Goal: Task Accomplishment & Management: Manage account settings

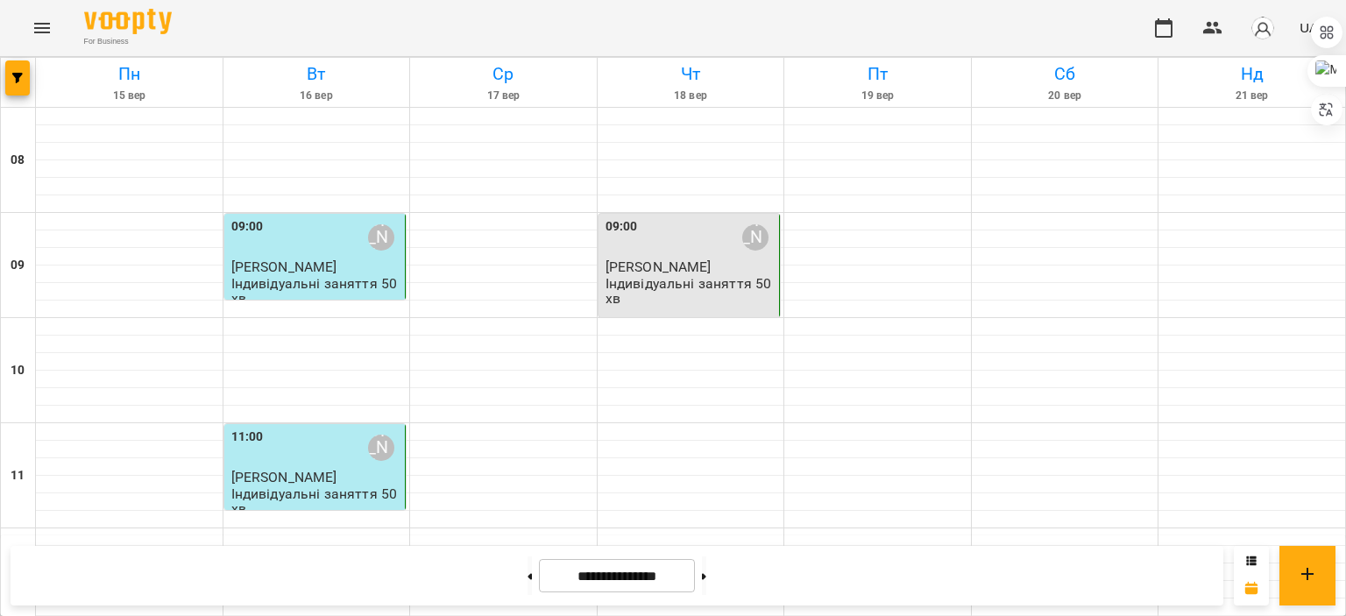
click at [676, 251] on div "09:00 [PERSON_NAME]" at bounding box center [690, 237] width 171 height 40
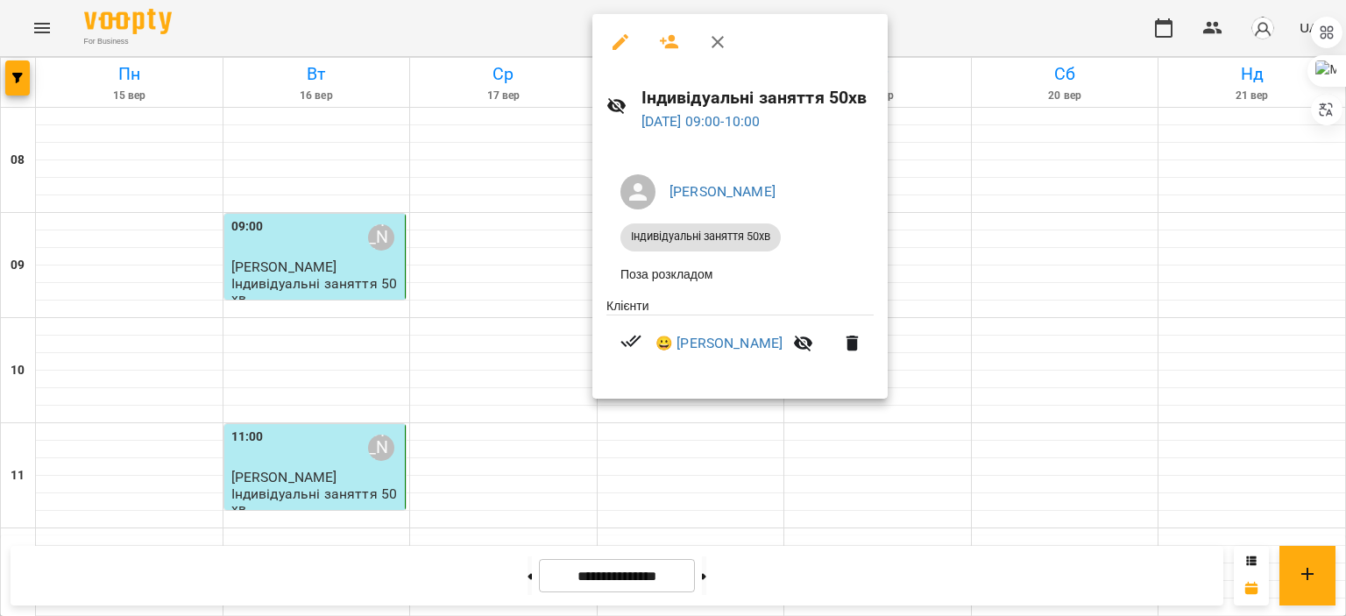
click at [1017, 248] on div at bounding box center [673, 308] width 1346 height 616
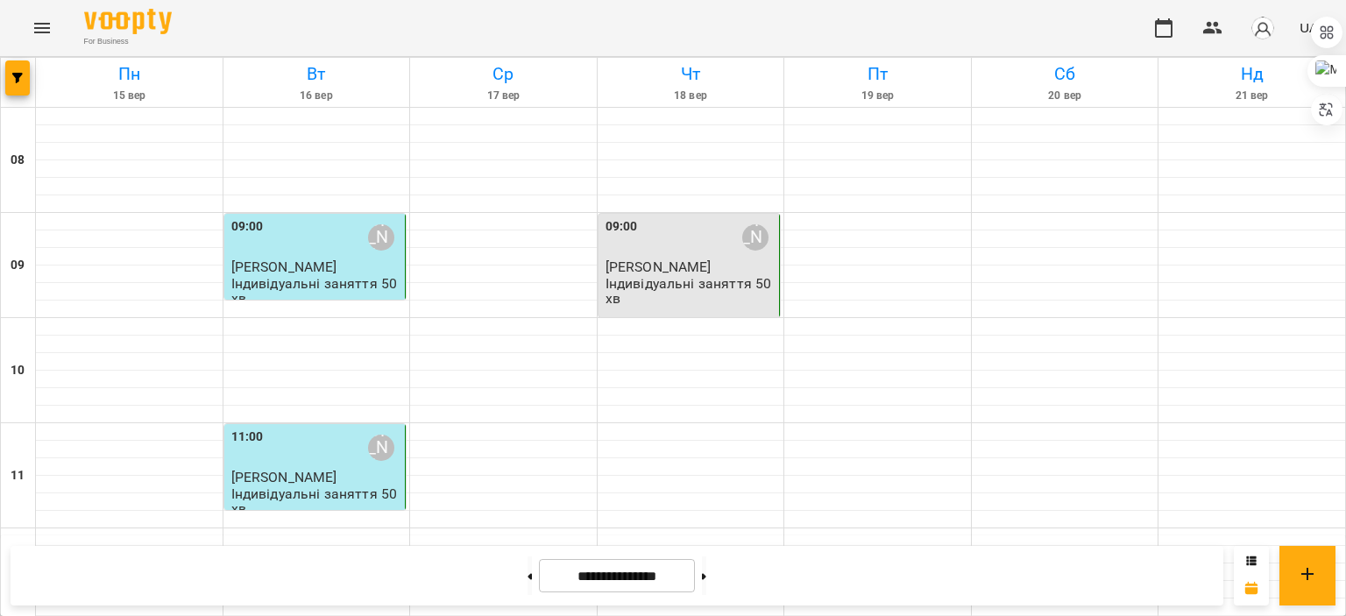
scroll to position [943, 0]
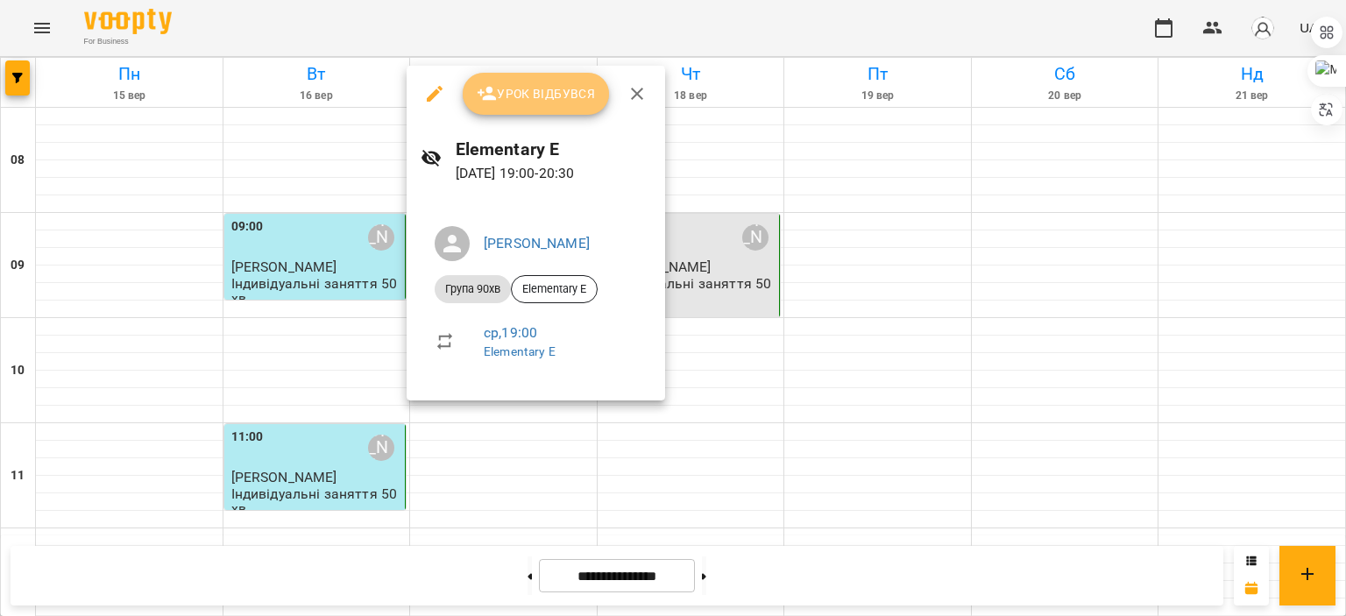
click at [493, 94] on icon "button" at bounding box center [487, 93] width 21 height 21
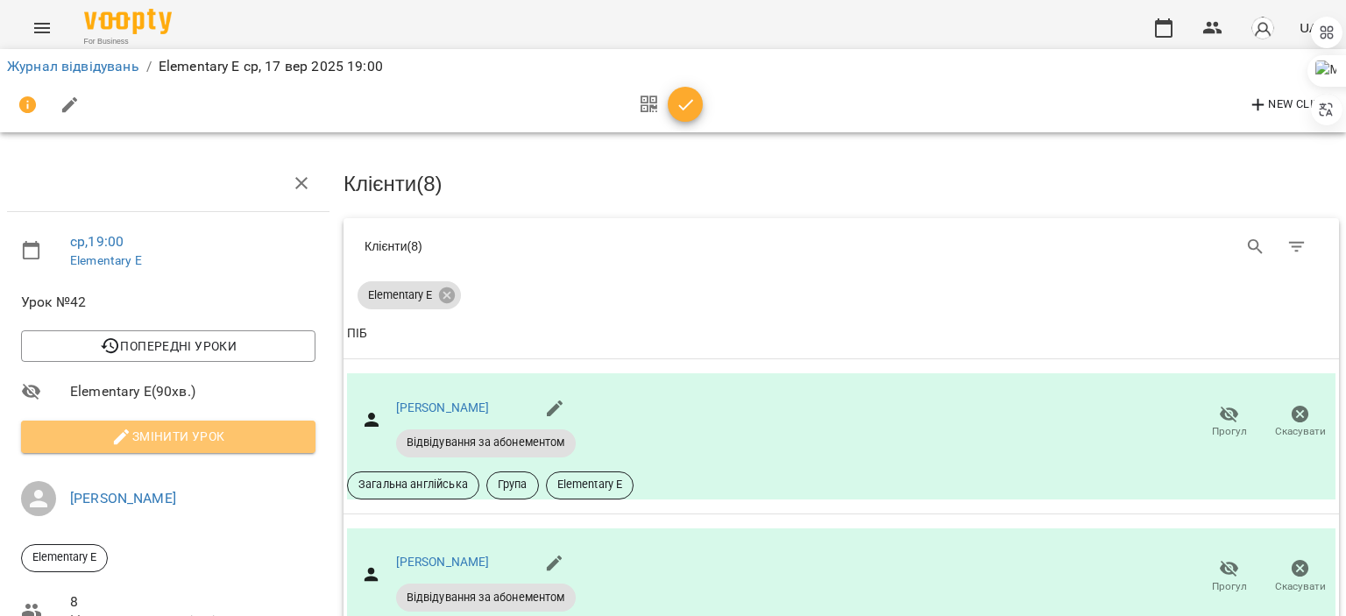
click at [189, 426] on span "Змінити урок" at bounding box center [168, 436] width 266 height 21
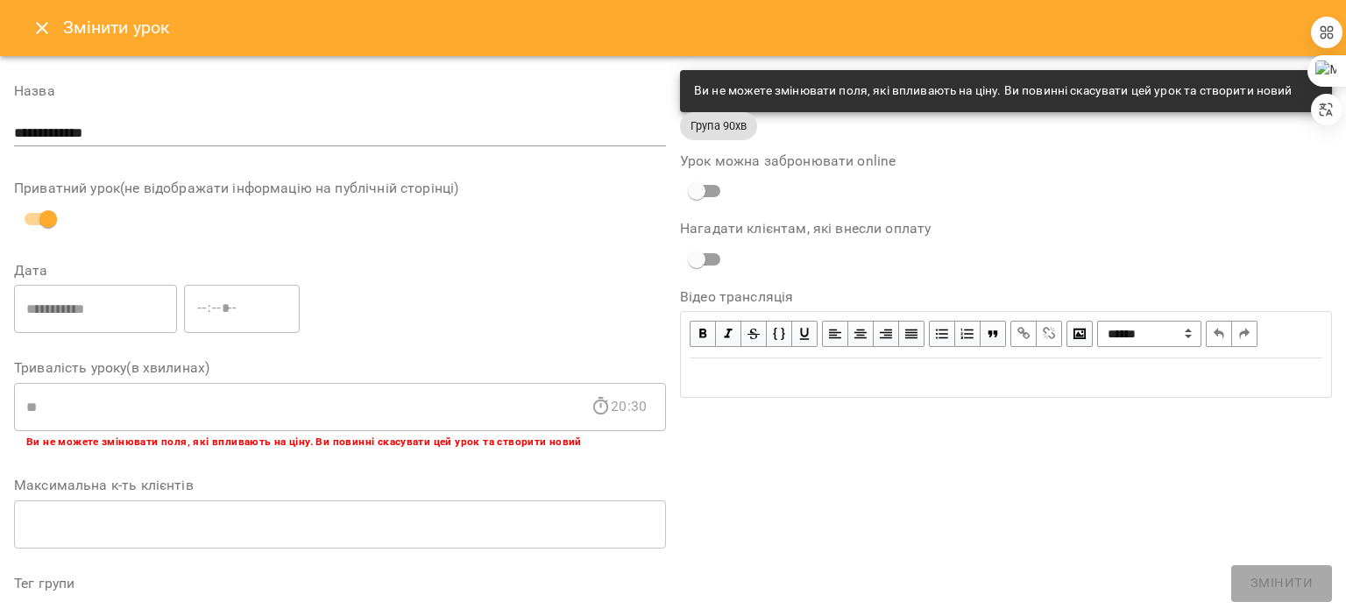
scroll to position [548, 0]
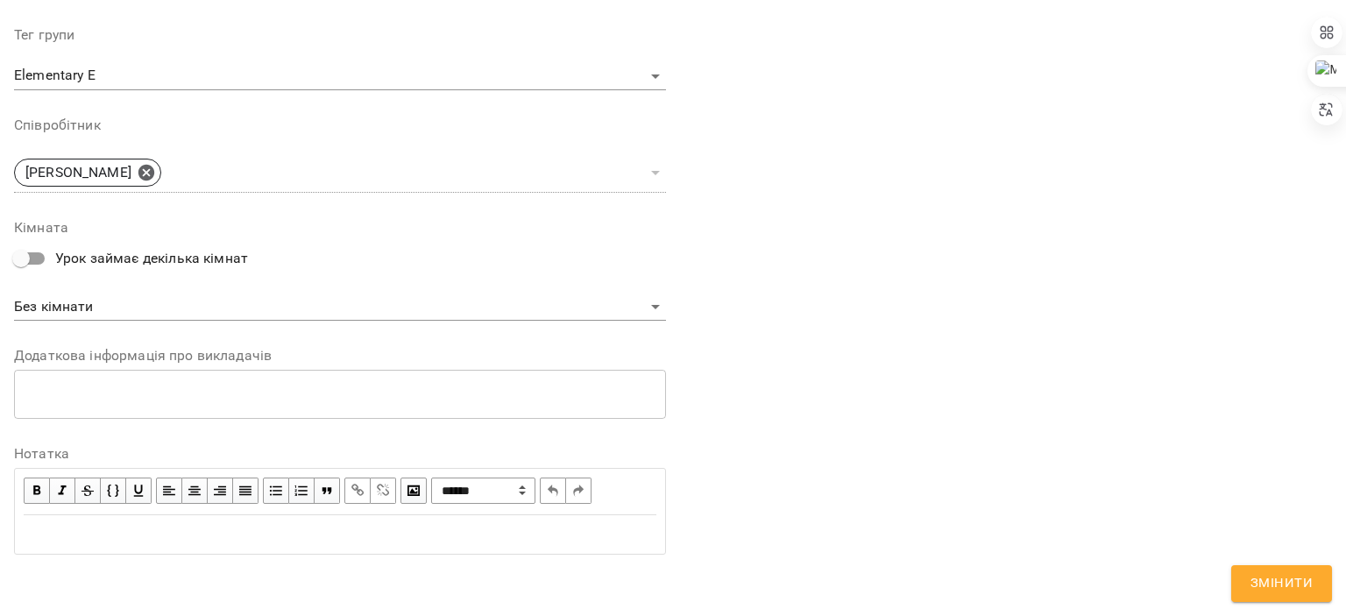
click at [266, 533] on div "Edit text" at bounding box center [340, 534] width 633 height 21
click at [101, 561] on span "**********" at bounding box center [185, 567] width 322 height 13
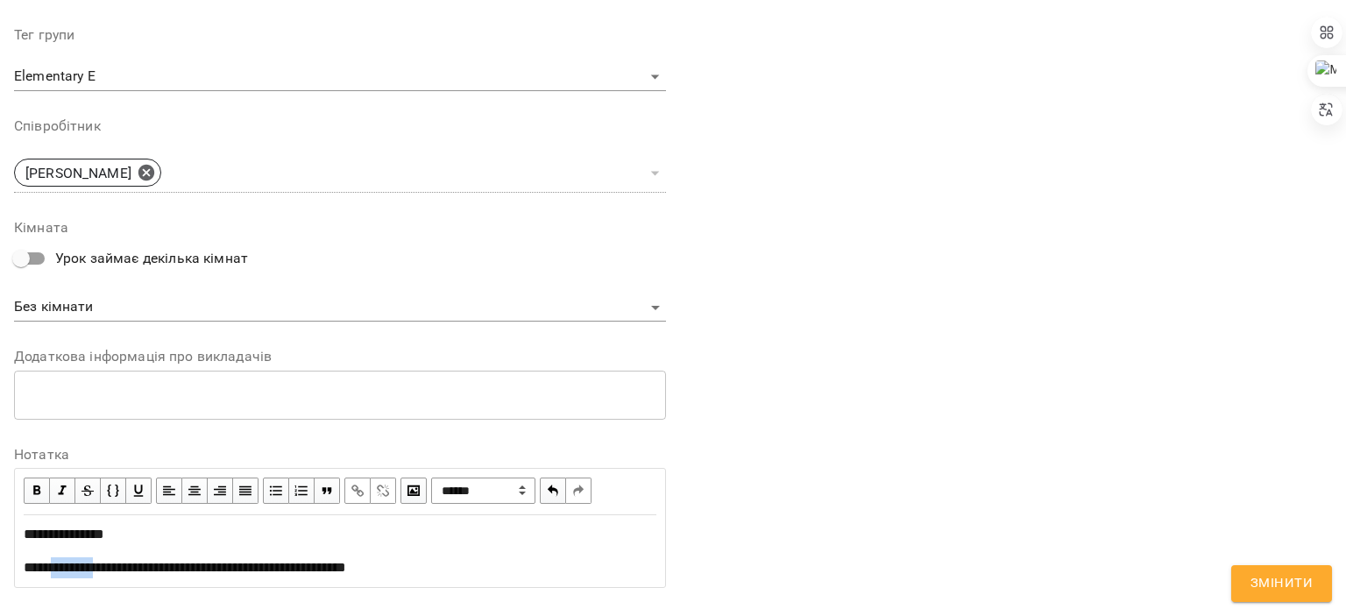
click at [101, 561] on span "**********" at bounding box center [185, 567] width 322 height 13
click at [354, 493] on span "button" at bounding box center [357, 490] width 19 height 19
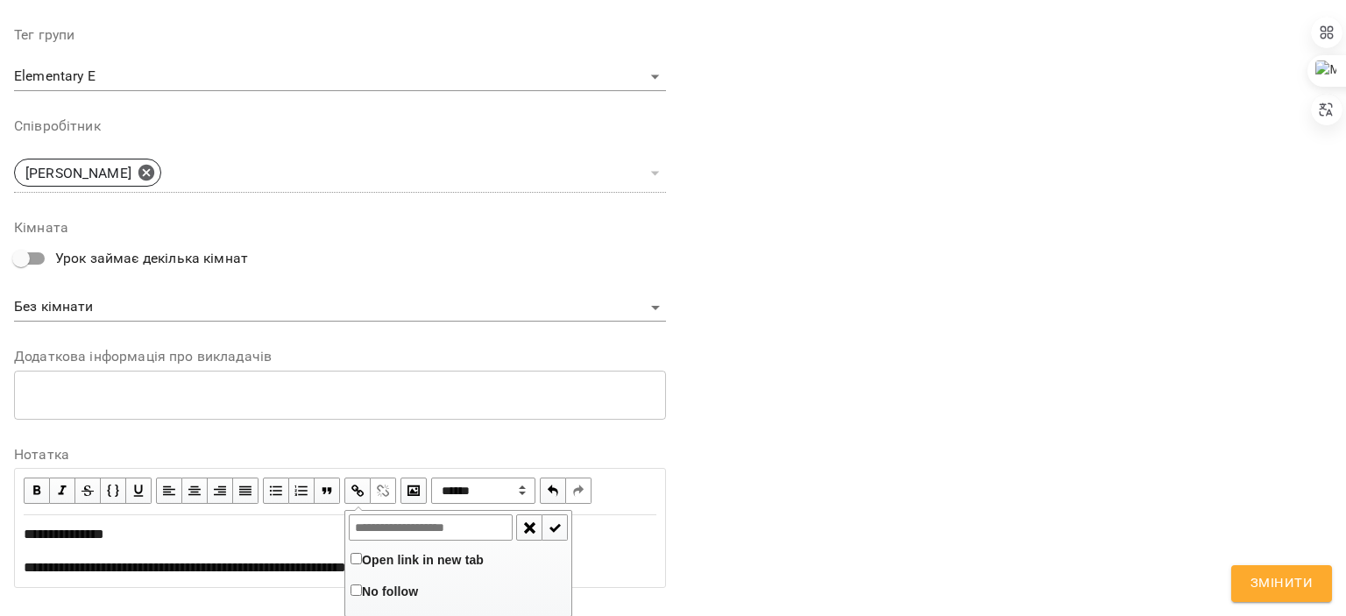
type input "**********"
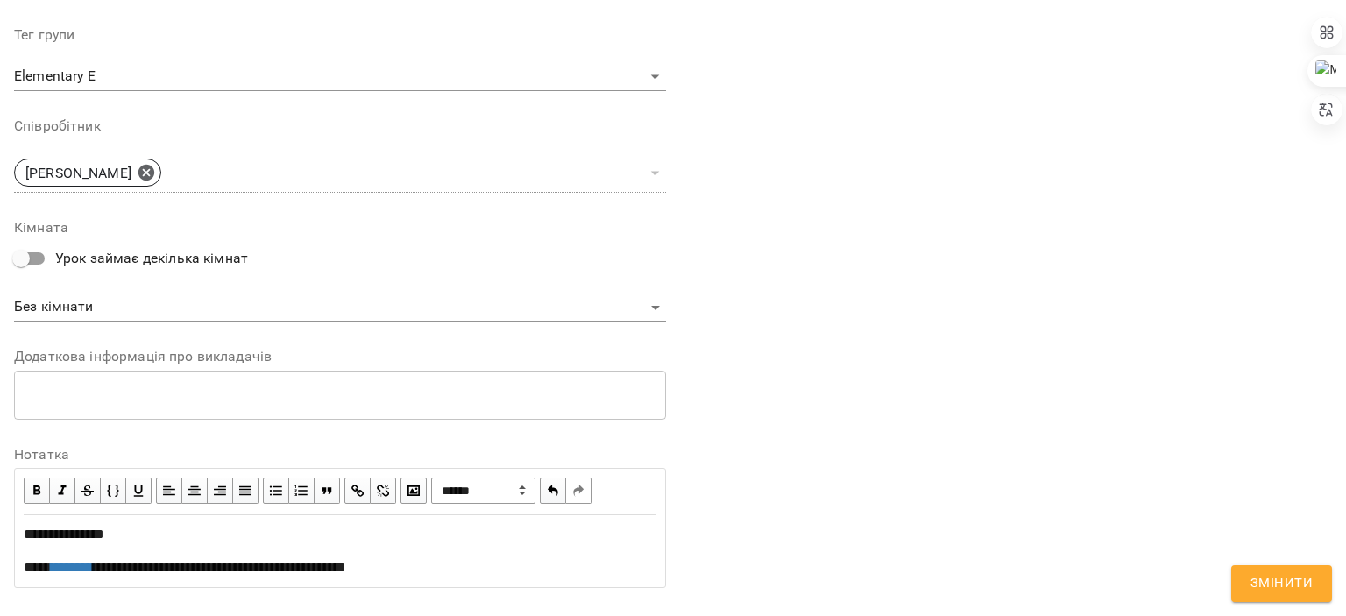
click at [245, 575] on div "**********" at bounding box center [340, 567] width 633 height 21
click at [354, 495] on span "button" at bounding box center [357, 490] width 19 height 19
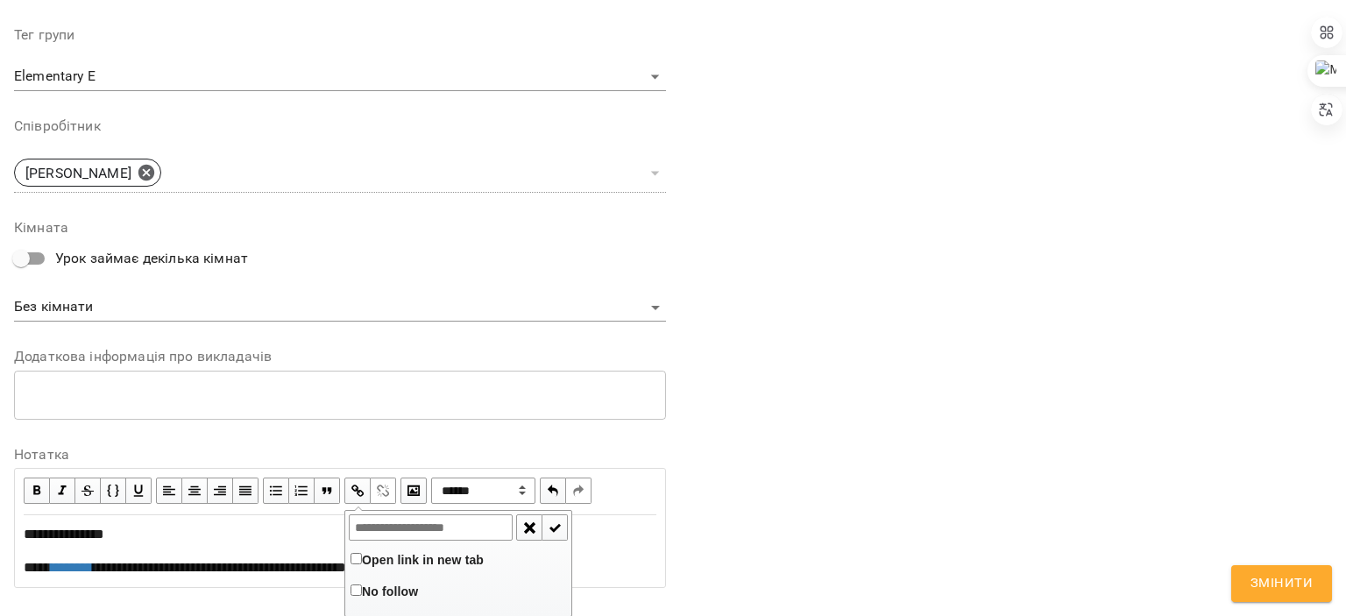
type input "**********"
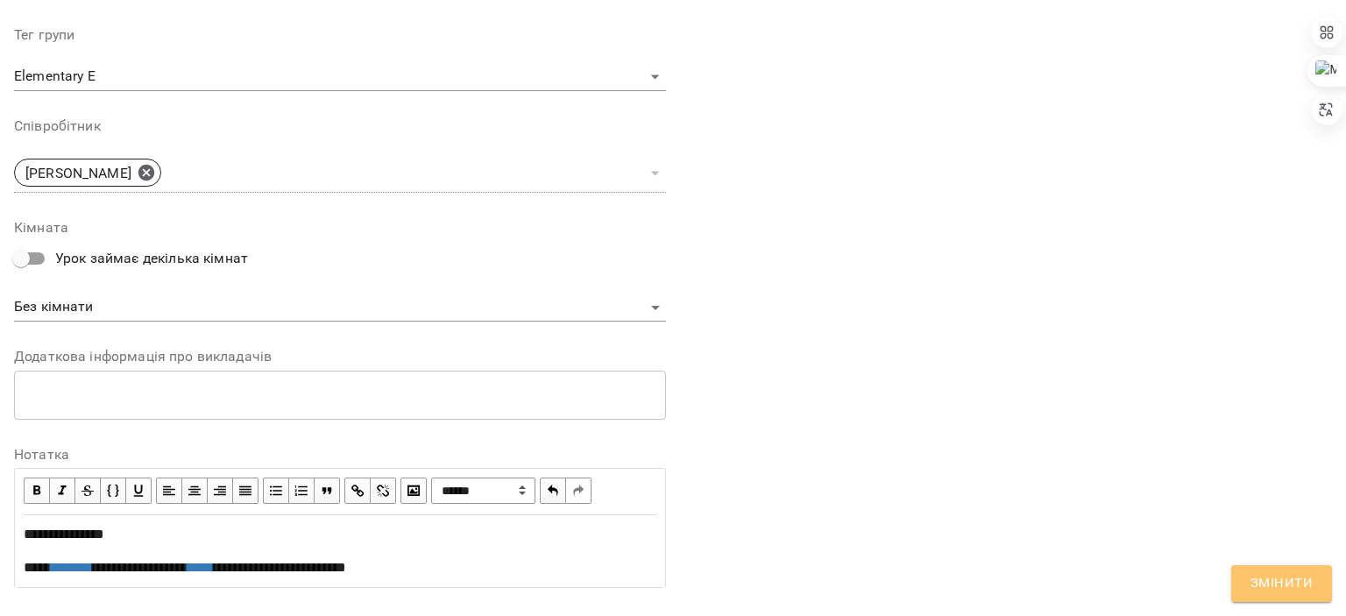
click at [1260, 577] on span "Змінити" at bounding box center [1281, 583] width 62 height 23
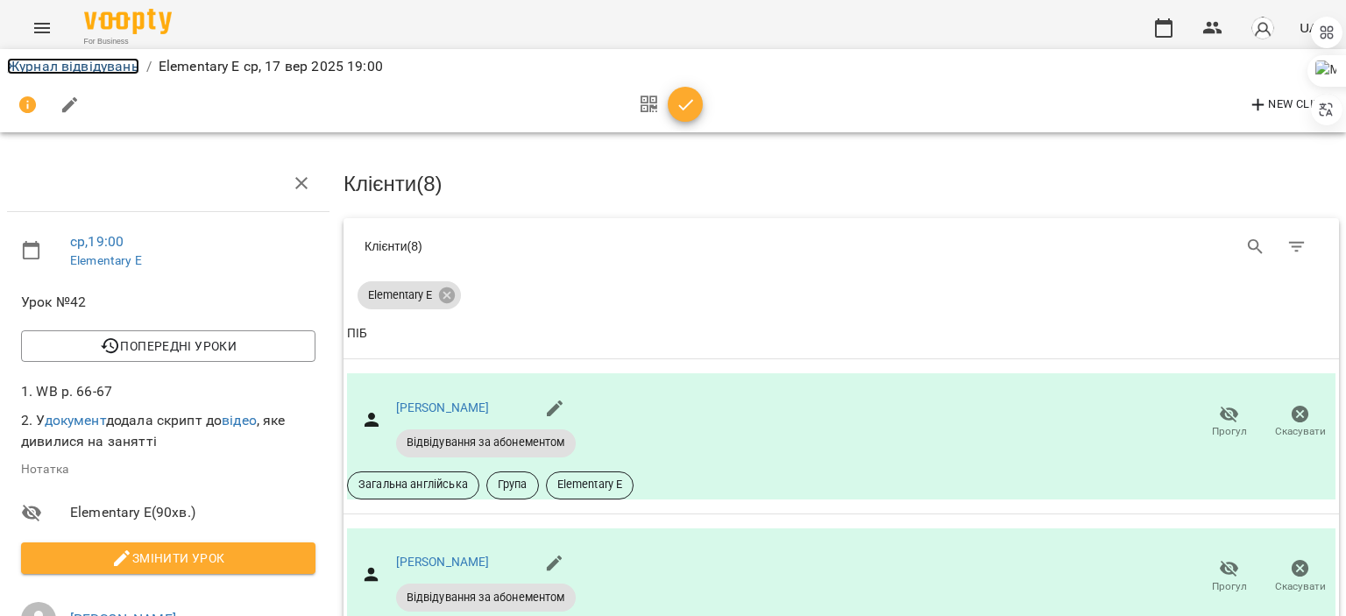
click at [64, 62] on link "Журнал відвідувань" at bounding box center [73, 66] width 132 height 17
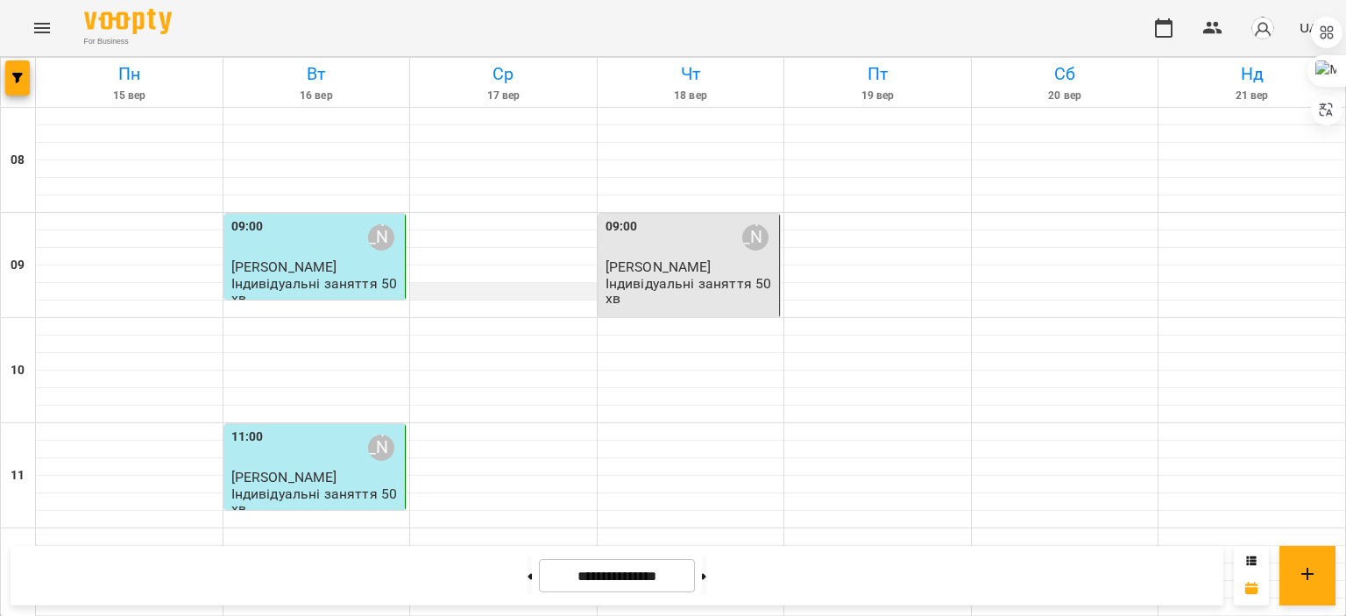
scroll to position [1042, 0]
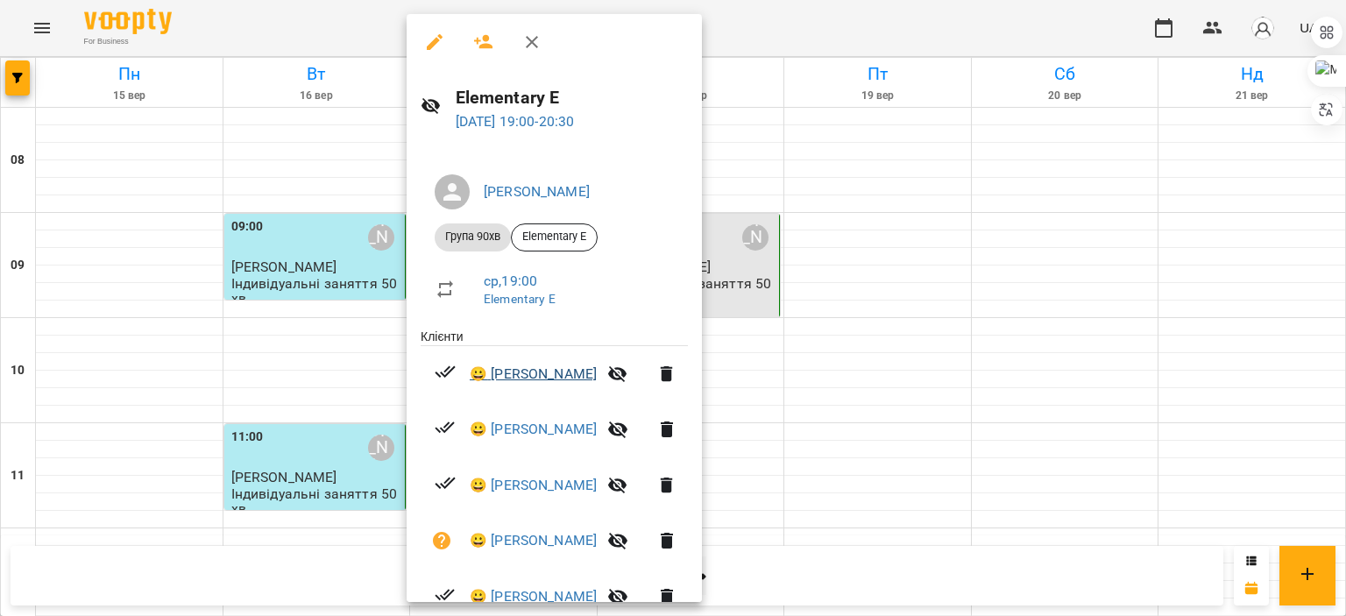
scroll to position [220, 0]
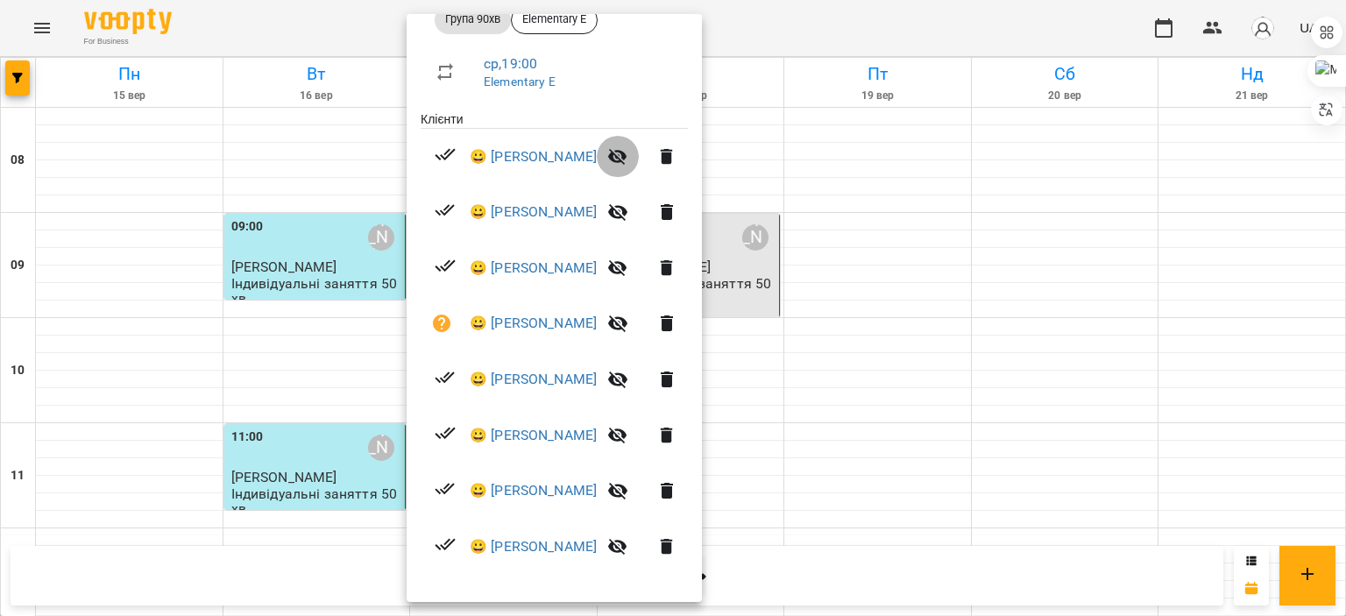
click at [627, 150] on icon "button" at bounding box center [617, 157] width 19 height 17
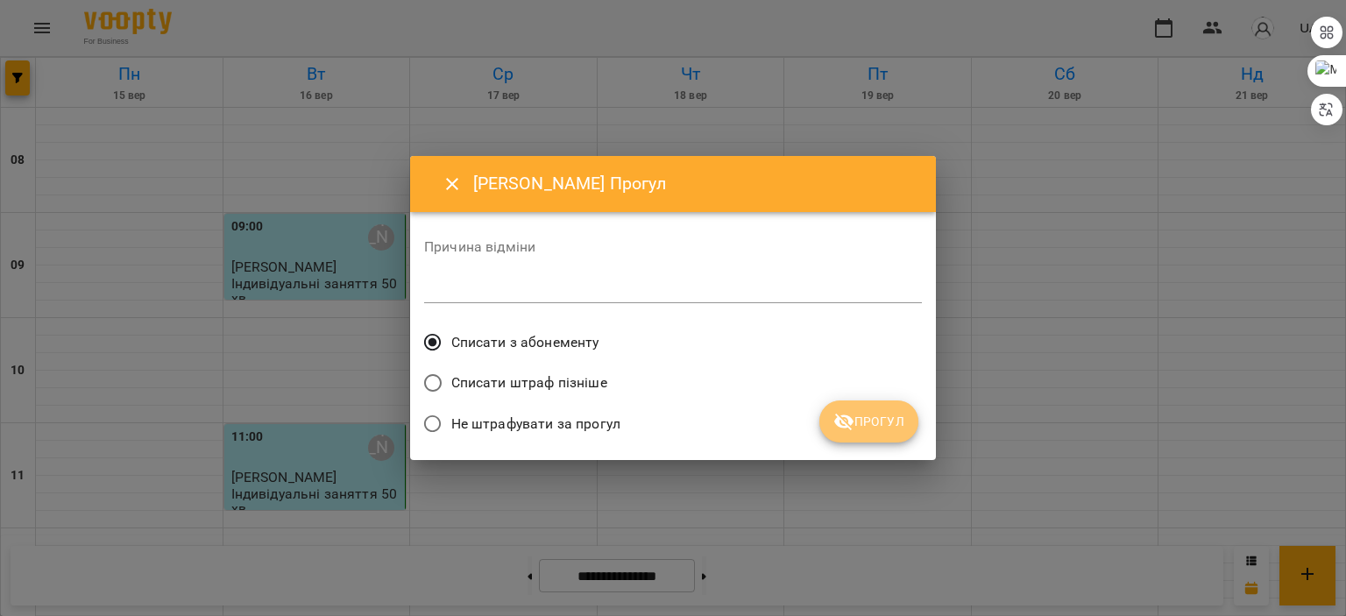
click at [892, 426] on span "Прогул" at bounding box center [868, 421] width 71 height 21
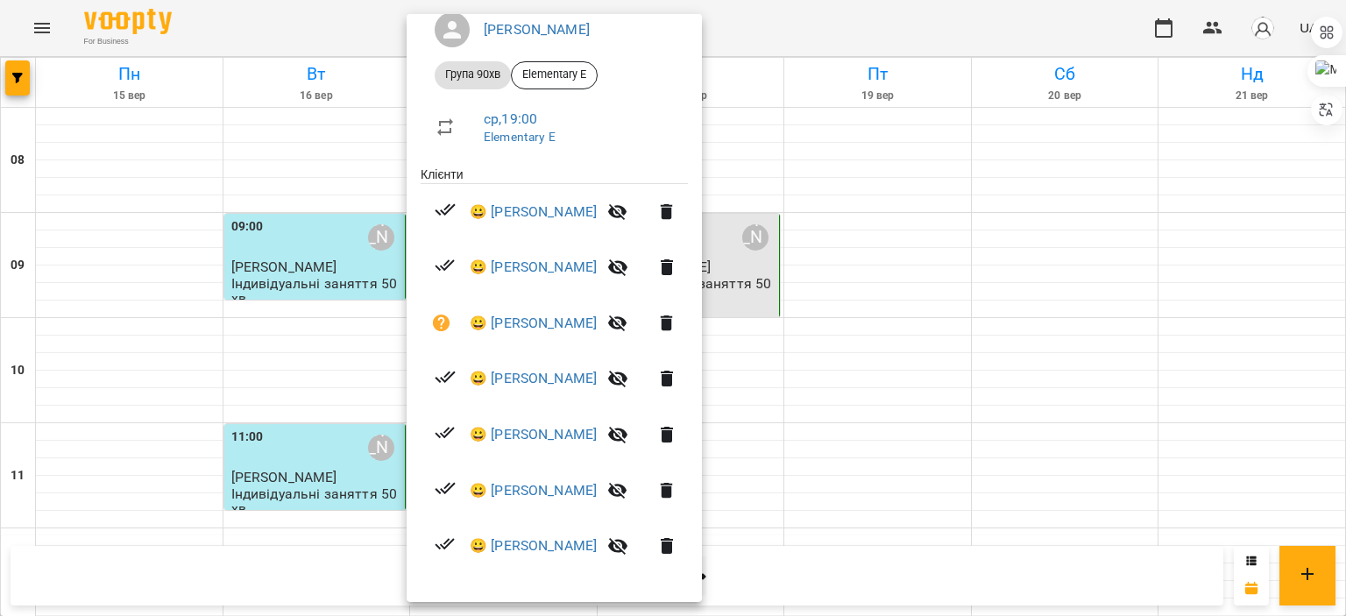
scroll to position [0, 0]
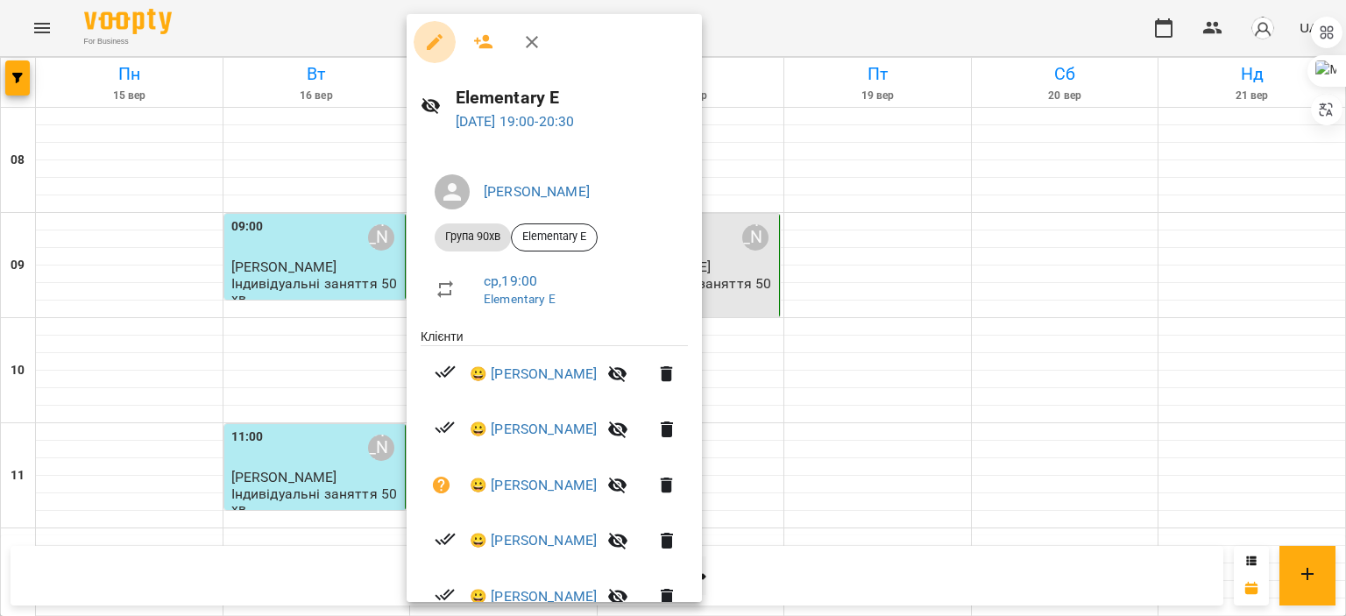
click at [424, 37] on icon "button" at bounding box center [434, 42] width 21 height 21
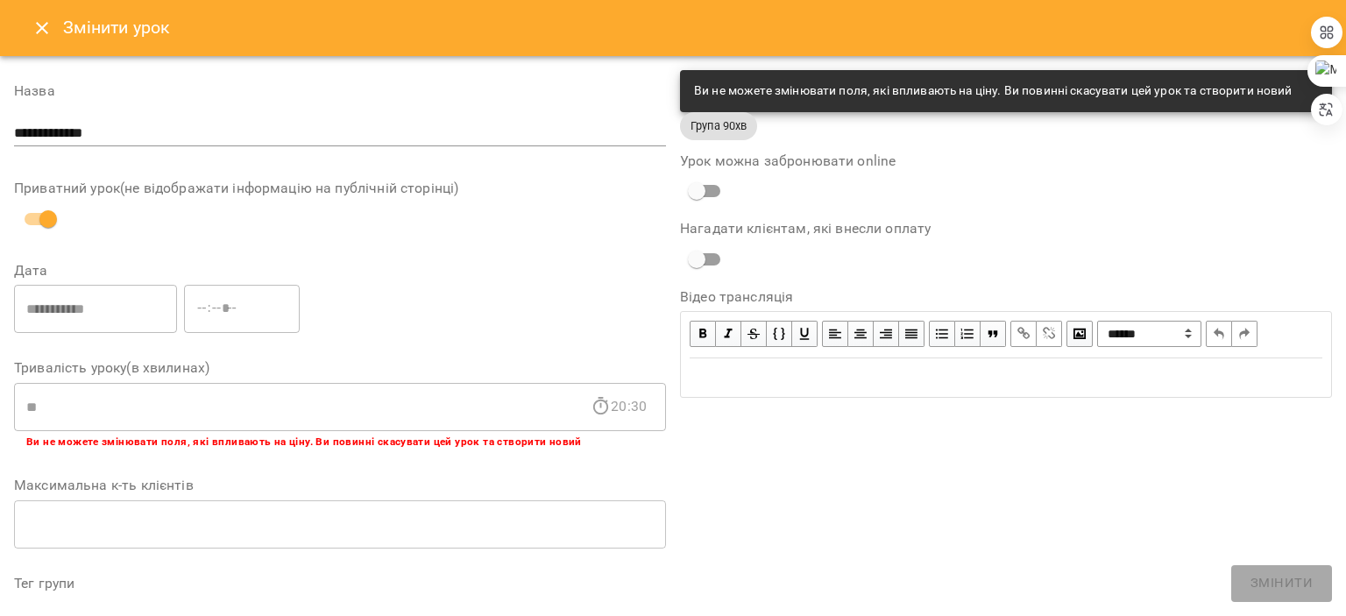
click at [32, 25] on icon "Close" at bounding box center [42, 28] width 21 height 21
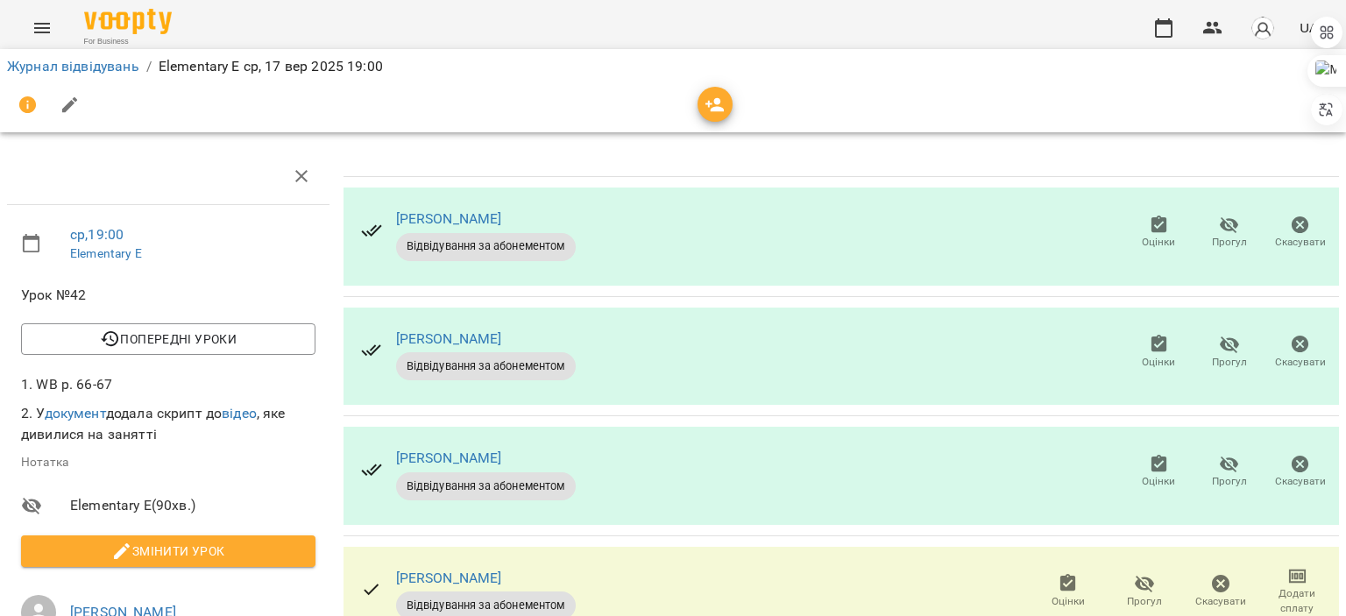
scroll to position [340, 0]
click at [1136, 573] on icon "button" at bounding box center [1144, 583] width 21 height 21
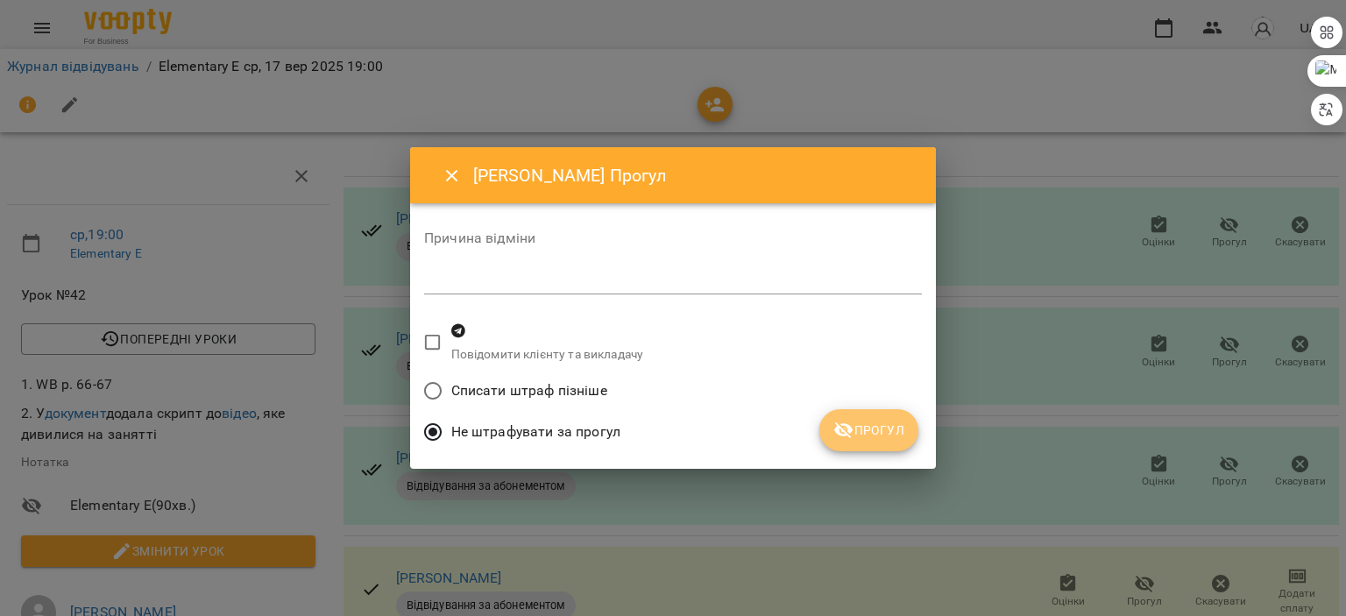
click at [899, 443] on button "Прогул" at bounding box center [868, 430] width 99 height 42
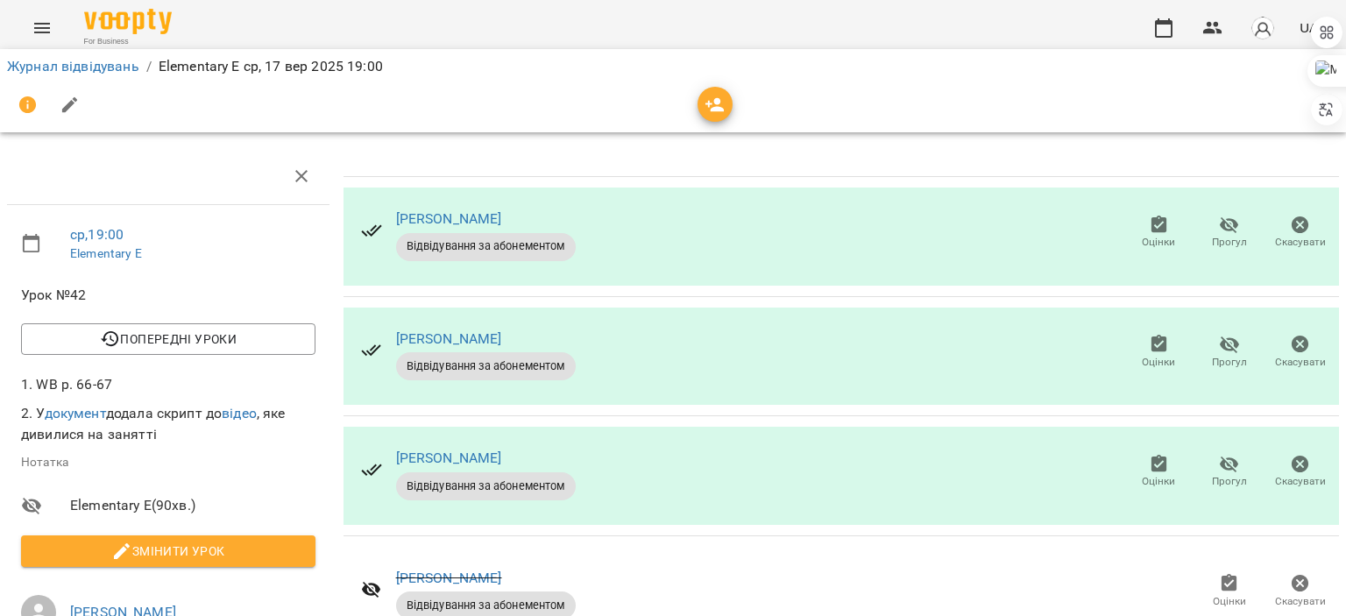
scroll to position [459, 0]
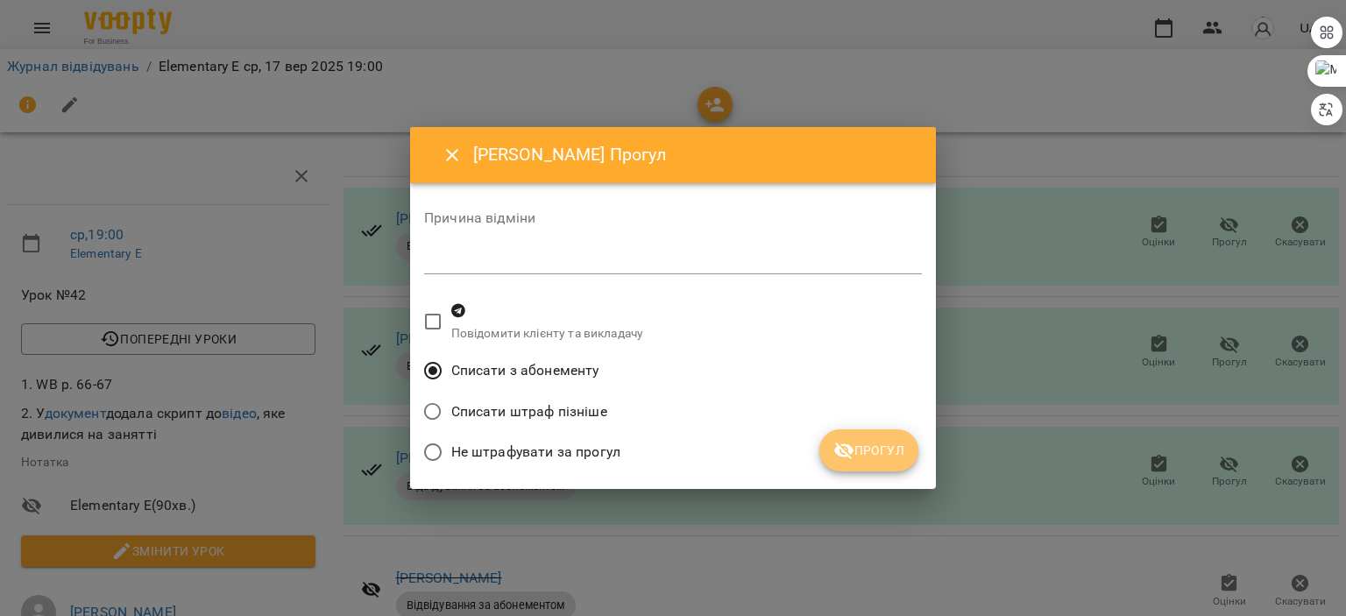
click at [890, 455] on span "Прогул" at bounding box center [868, 450] width 71 height 21
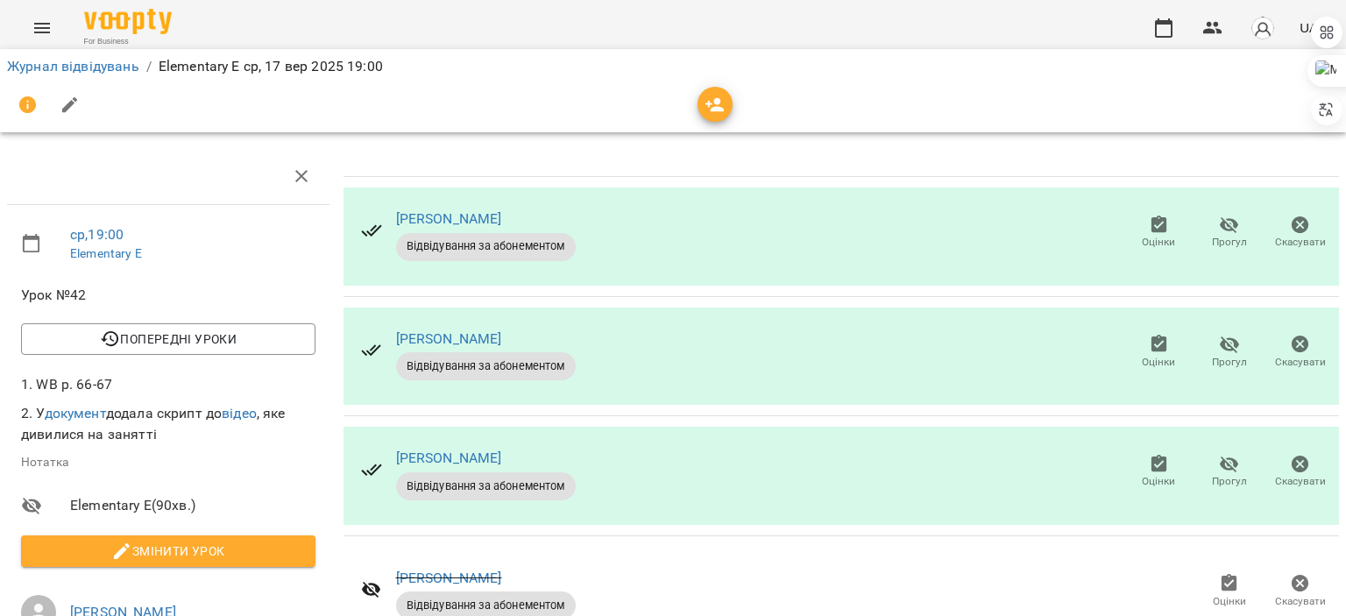
scroll to position [550, 0]
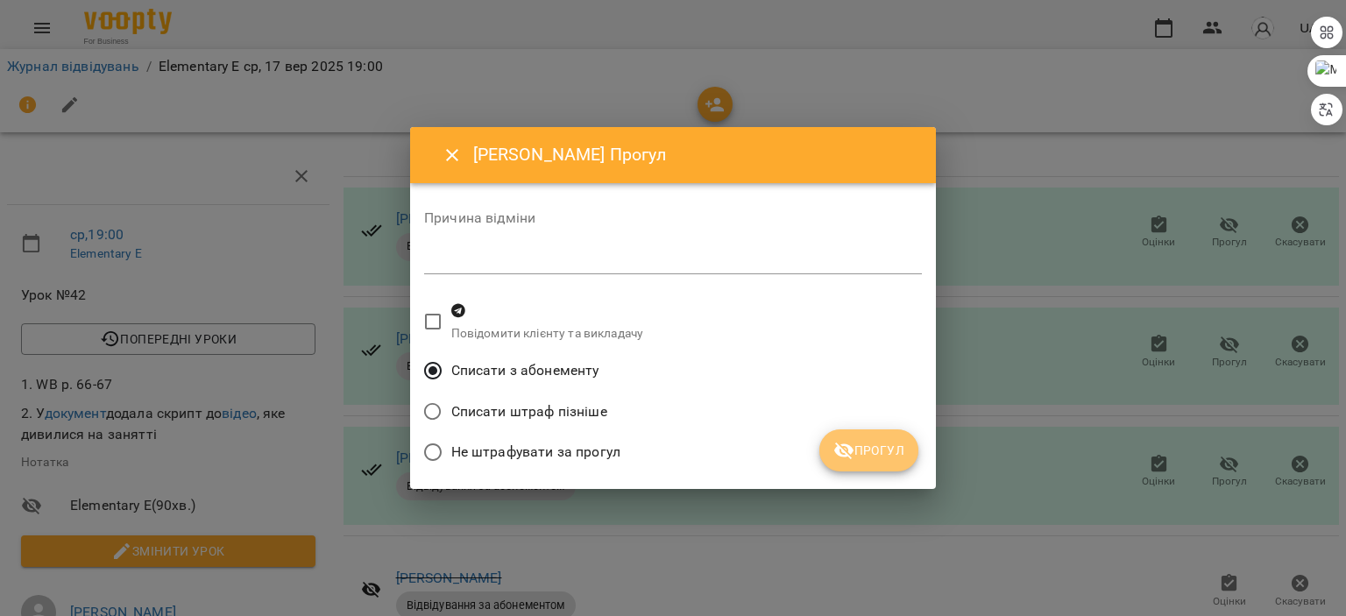
click at [887, 450] on span "Прогул" at bounding box center [868, 450] width 71 height 21
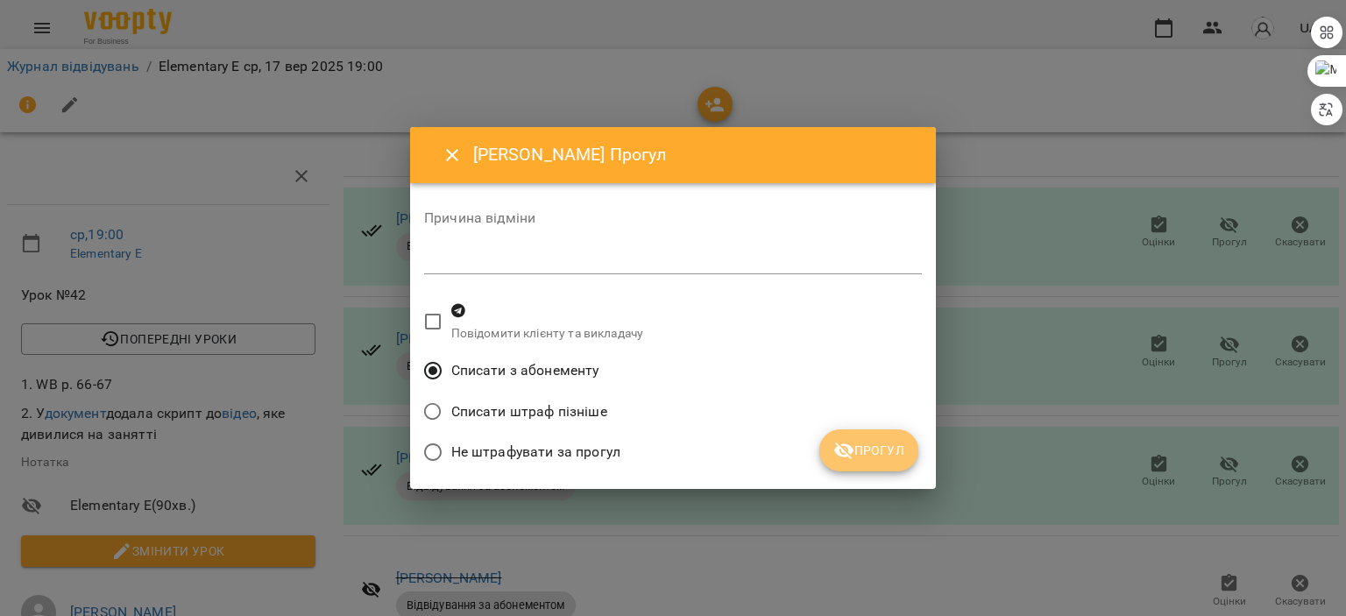
click at [901, 469] on button "Прогул" at bounding box center [868, 450] width 99 height 42
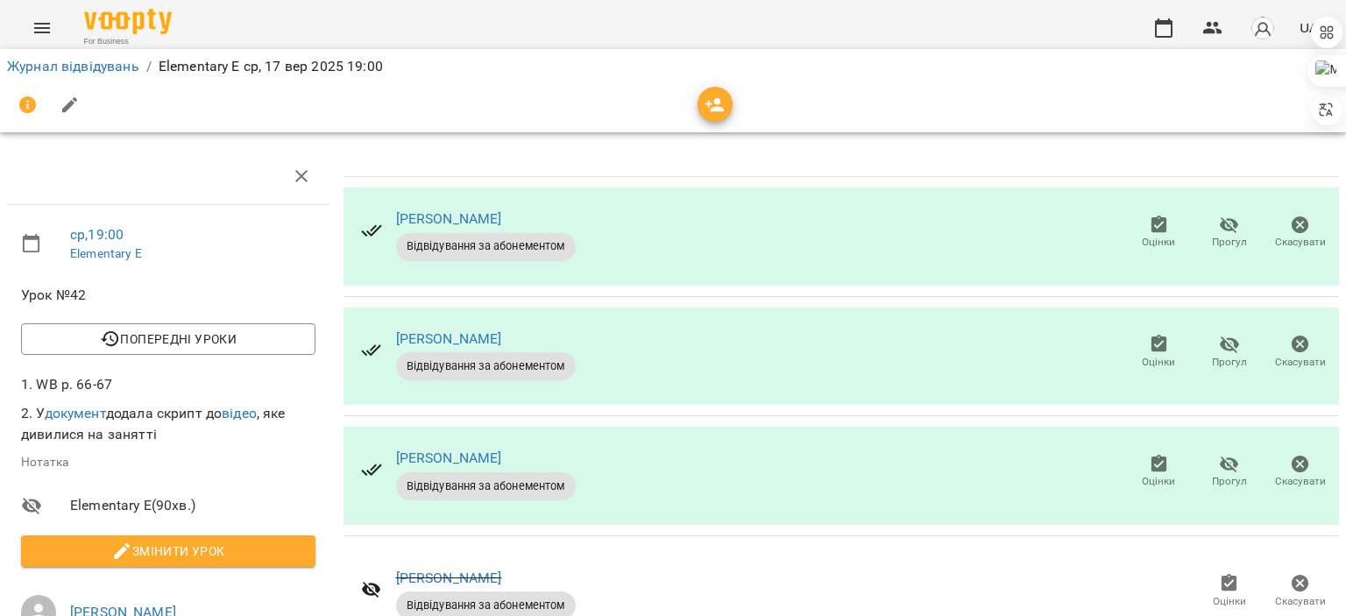
scroll to position [0, 0]
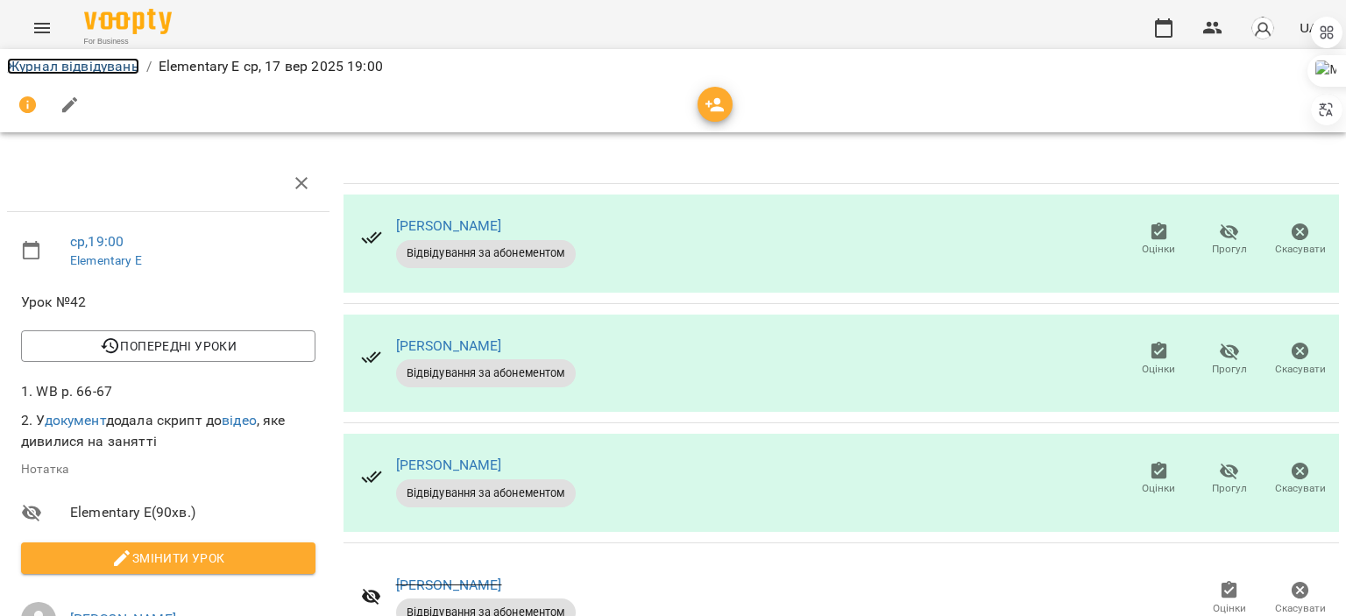
click at [28, 62] on link "Журнал відвідувань" at bounding box center [73, 66] width 132 height 17
